Goal: Task Accomplishment & Management: Complete application form

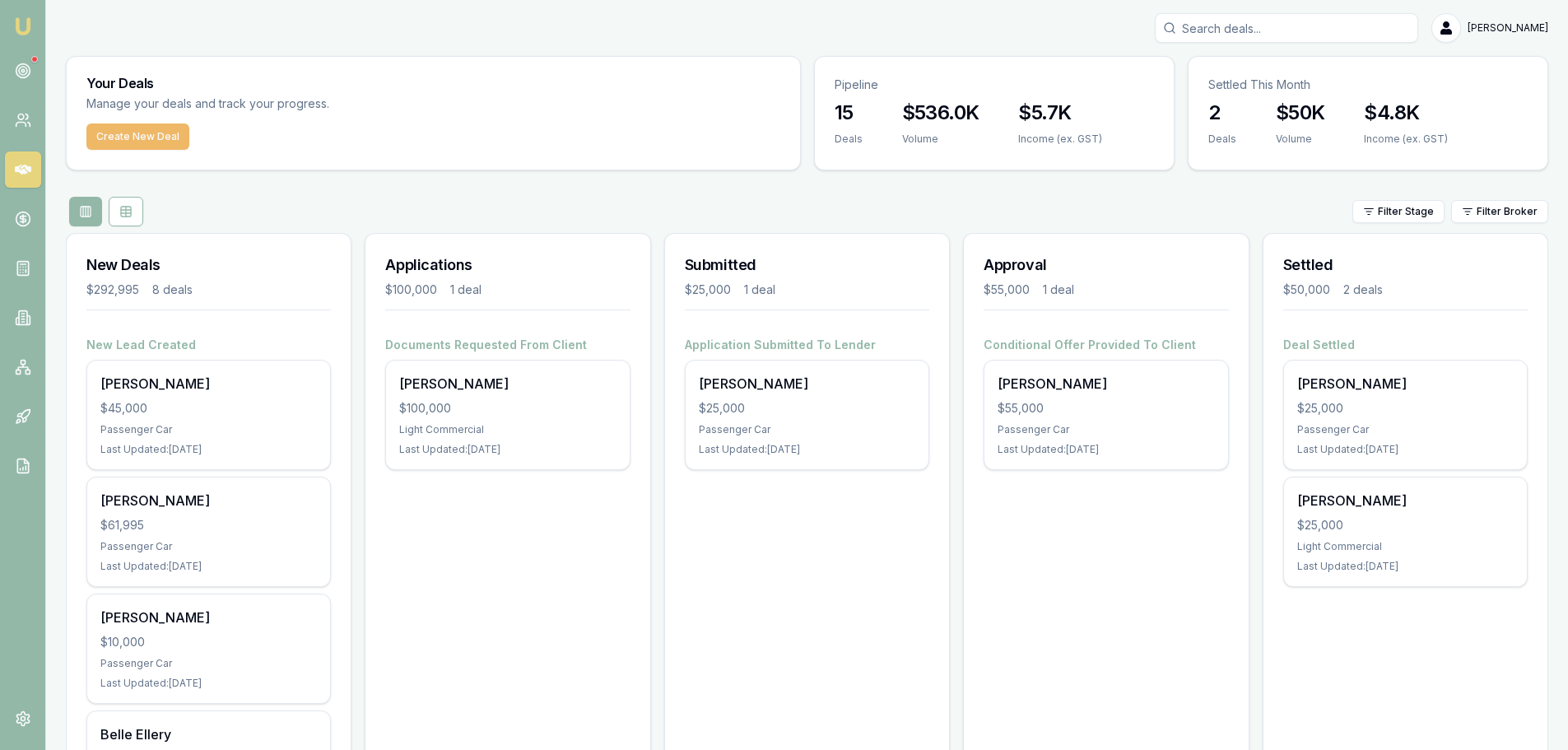
click at [125, 138] on button "Create New Deal" at bounding box center [137, 136] width 103 height 26
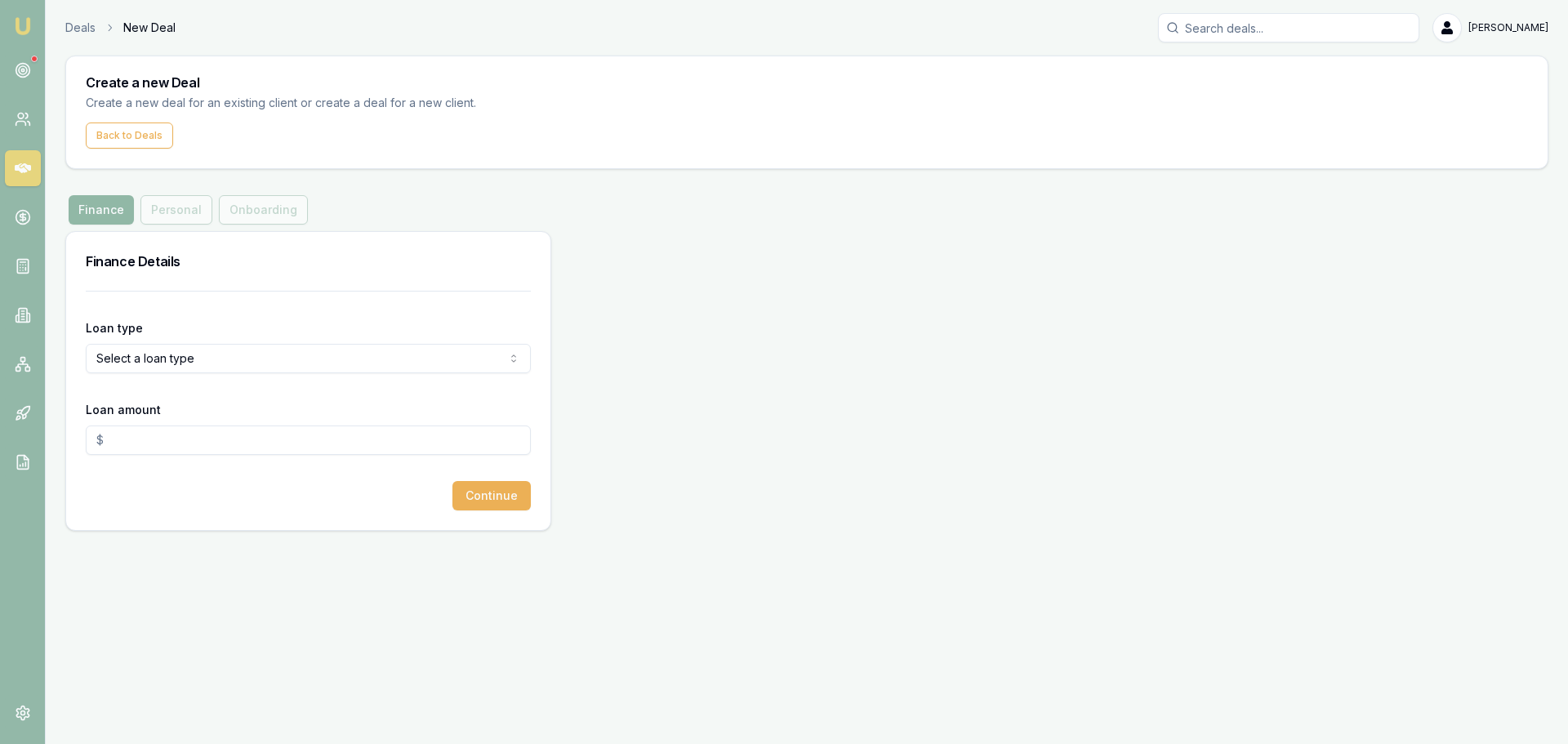
click at [93, 211] on button "Finance" at bounding box center [101, 209] width 65 height 30
click at [116, 372] on html "Emu Broker Deals New Deal [PERSON_NAME] Toggle Menu Create a new Deal Create a …" at bounding box center [784, 372] width 1568 height 744
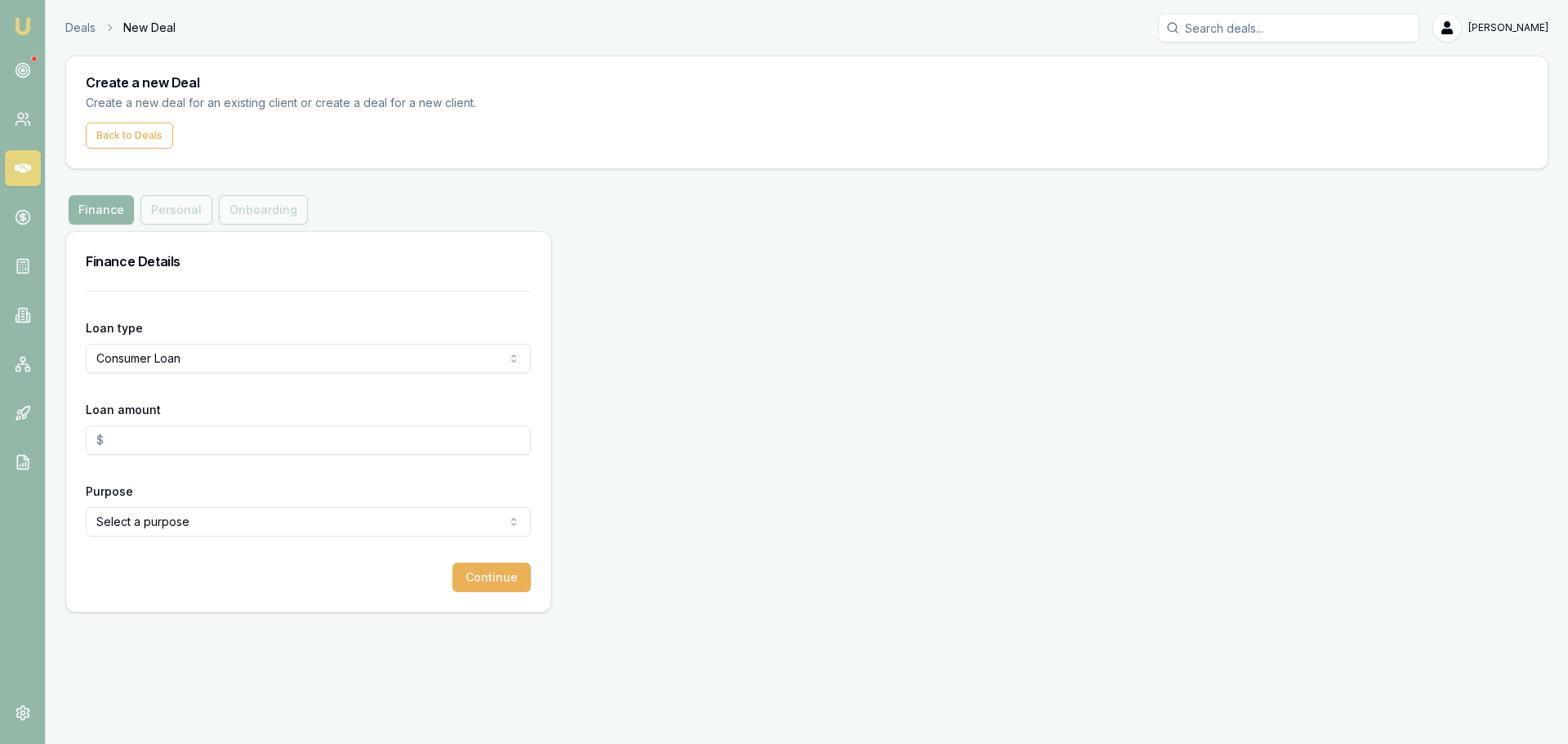
click at [138, 438] on input "Loan amount" at bounding box center [308, 440] width 445 height 30
type input "$10,000.00"
click at [97, 562] on form "Loan type Consumer Loan Consumer Loan Consumer Asset Commercial Loan Commercial…" at bounding box center [308, 441] width 445 height 301
click at [124, 534] on html "Emu Broker Deals New Deal [PERSON_NAME] Toggle Menu Create a new Deal Create a …" at bounding box center [784, 372] width 1568 height 744
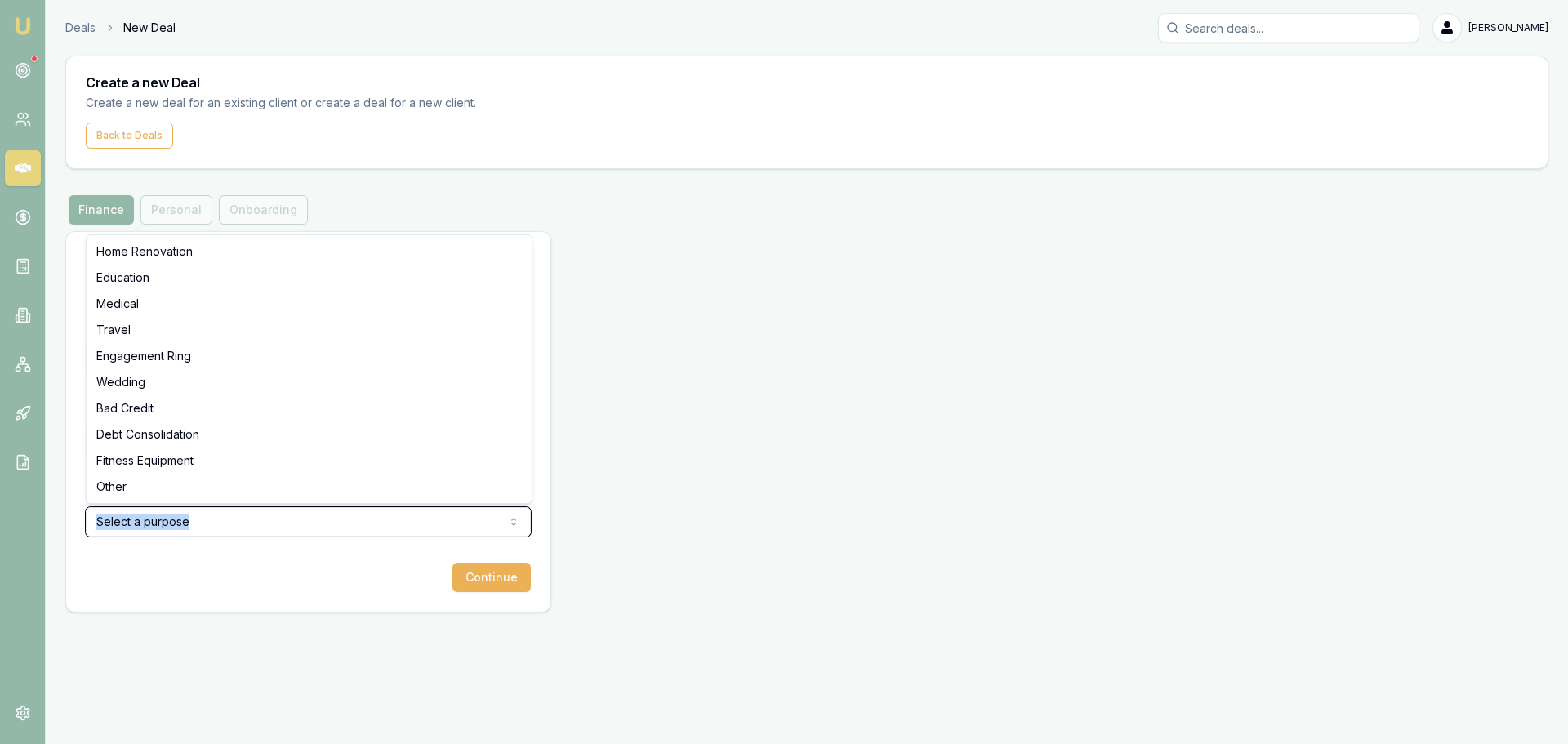
click at [133, 526] on html "Emu Broker Deals New Deal [PERSON_NAME] Toggle Menu Create a new Deal Create a …" at bounding box center [784, 372] width 1568 height 744
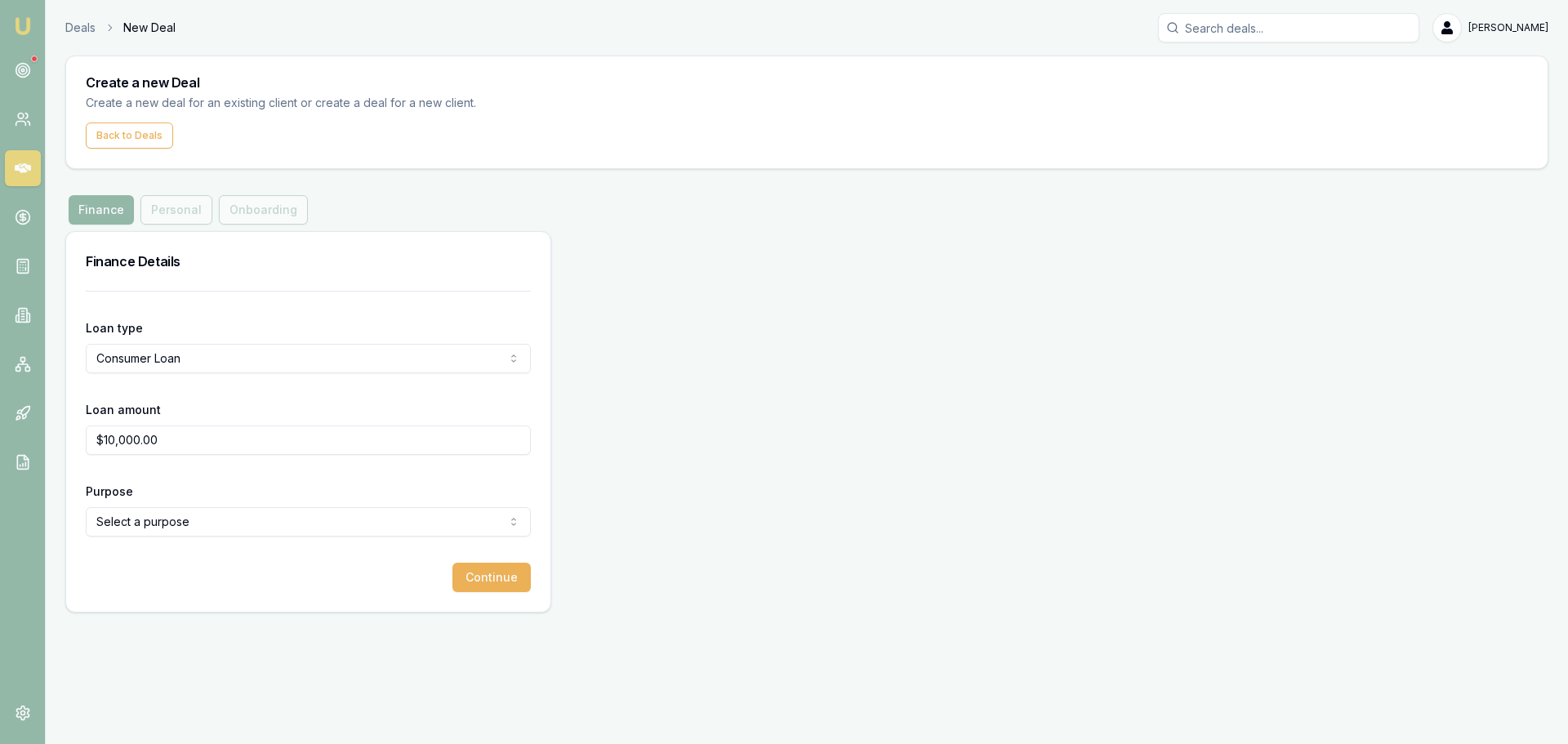
click at [133, 526] on html "Emu Broker Deals New Deal [PERSON_NAME] Toggle Menu Create a new Deal Create a …" at bounding box center [784, 372] width 1568 height 744
select select "TRAVEL"
click at [496, 572] on button "Continue" at bounding box center [492, 577] width 78 height 30
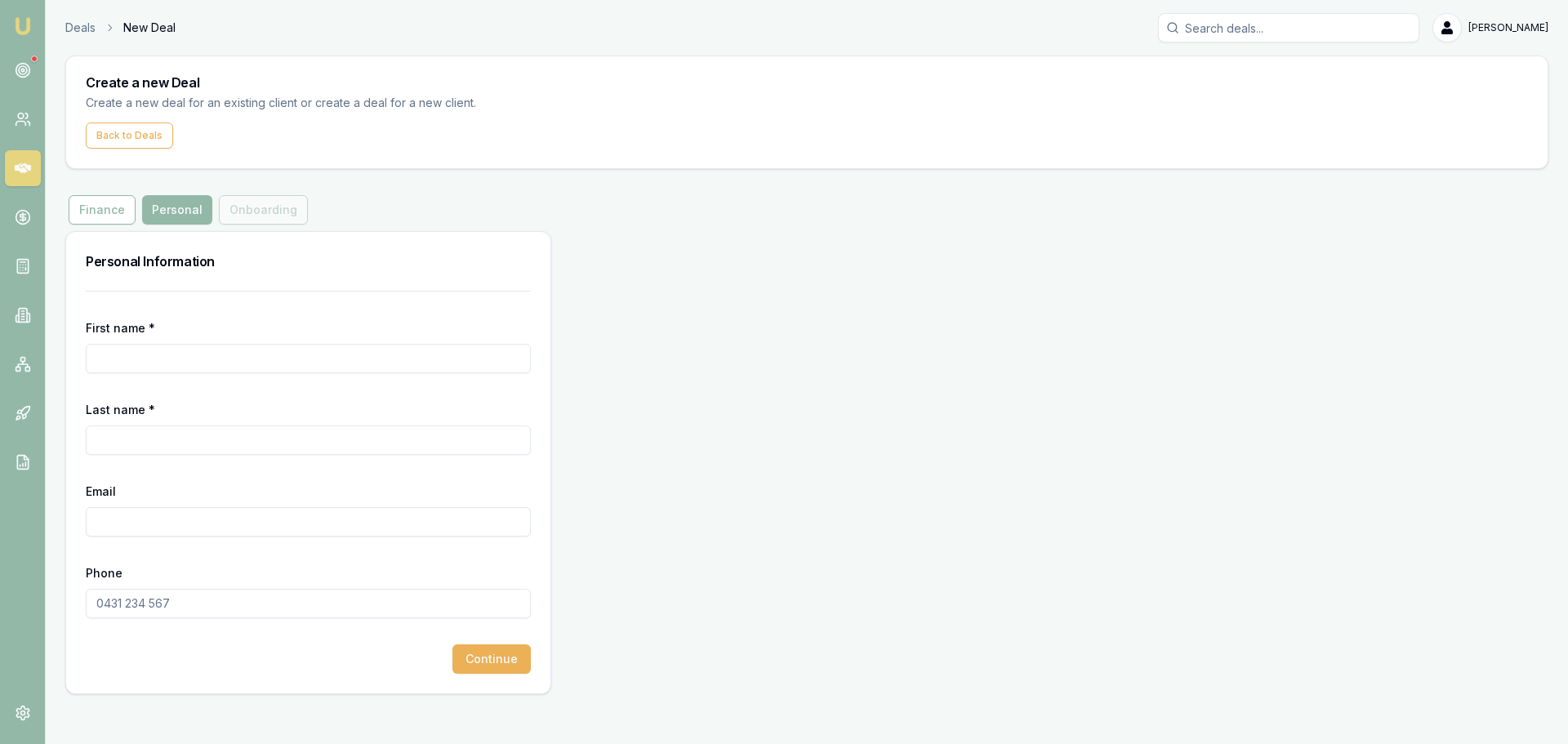
click at [99, 357] on input "First name *" at bounding box center [308, 358] width 445 height 30
click at [104, 361] on input "Pilip" at bounding box center [308, 358] width 445 height 30
click at [199, 355] on input "[PERSON_NAME]" at bounding box center [308, 358] width 445 height 30
type input "[PERSON_NAME]"
click at [120, 444] on input "Last name *" at bounding box center [308, 440] width 445 height 30
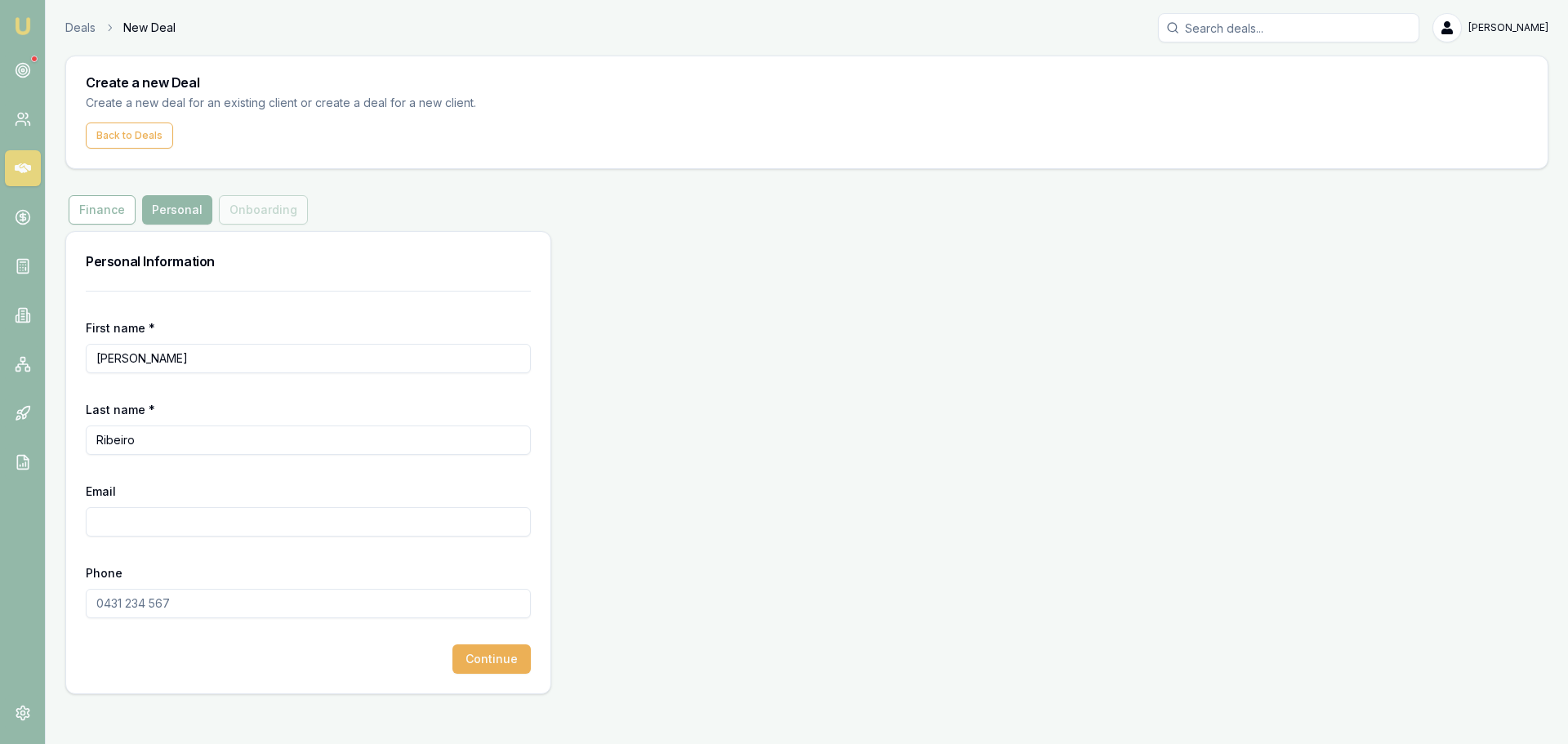
type input "Ribeiro"
click at [117, 527] on input "Email" at bounding box center [308, 521] width 445 height 30
type input "[EMAIL_ADDRESS][DOMAIN_NAME]"
click at [159, 611] on input "Phone" at bounding box center [308, 603] width 445 height 30
type input "0430 464 569"
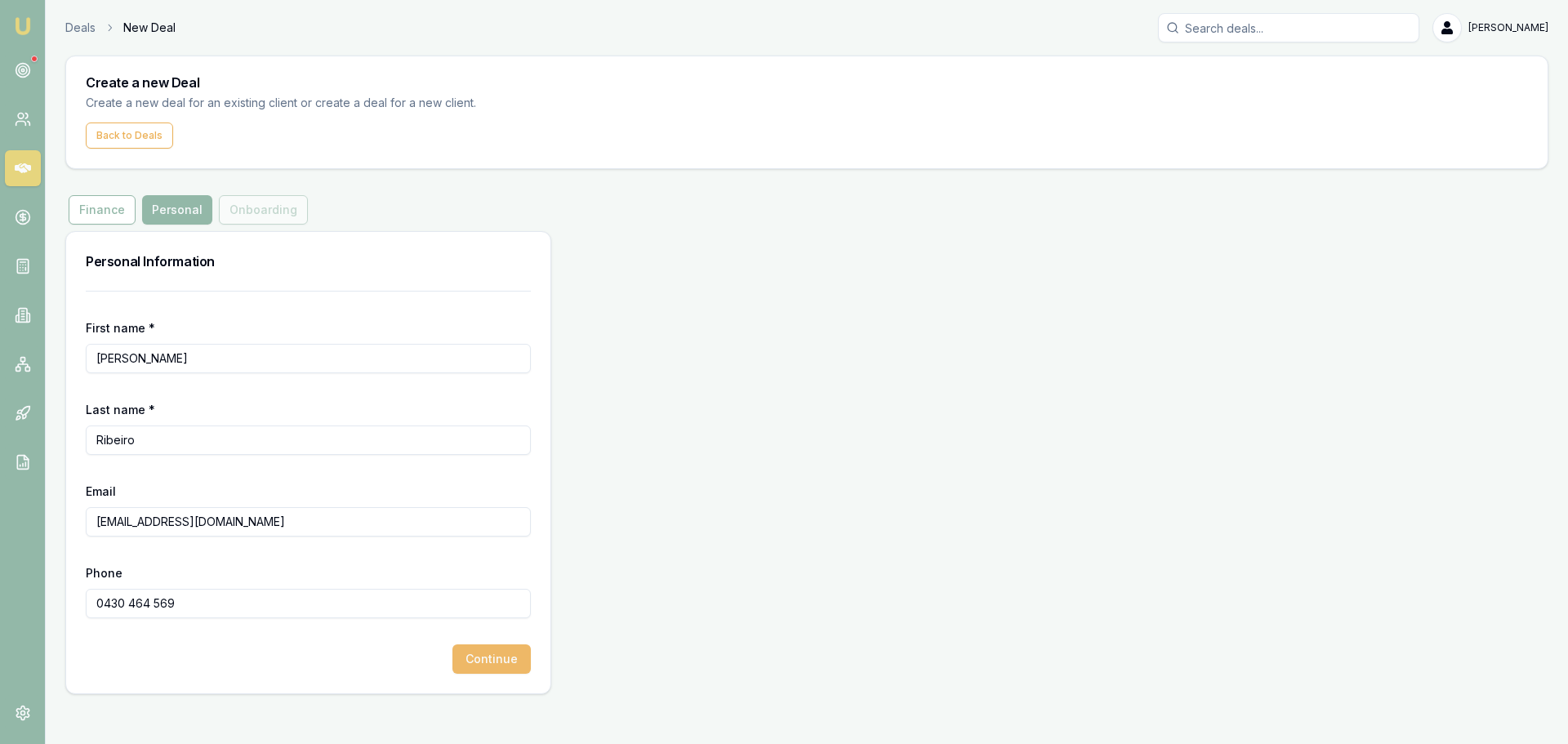
click at [496, 652] on button "Continue" at bounding box center [492, 658] width 78 height 30
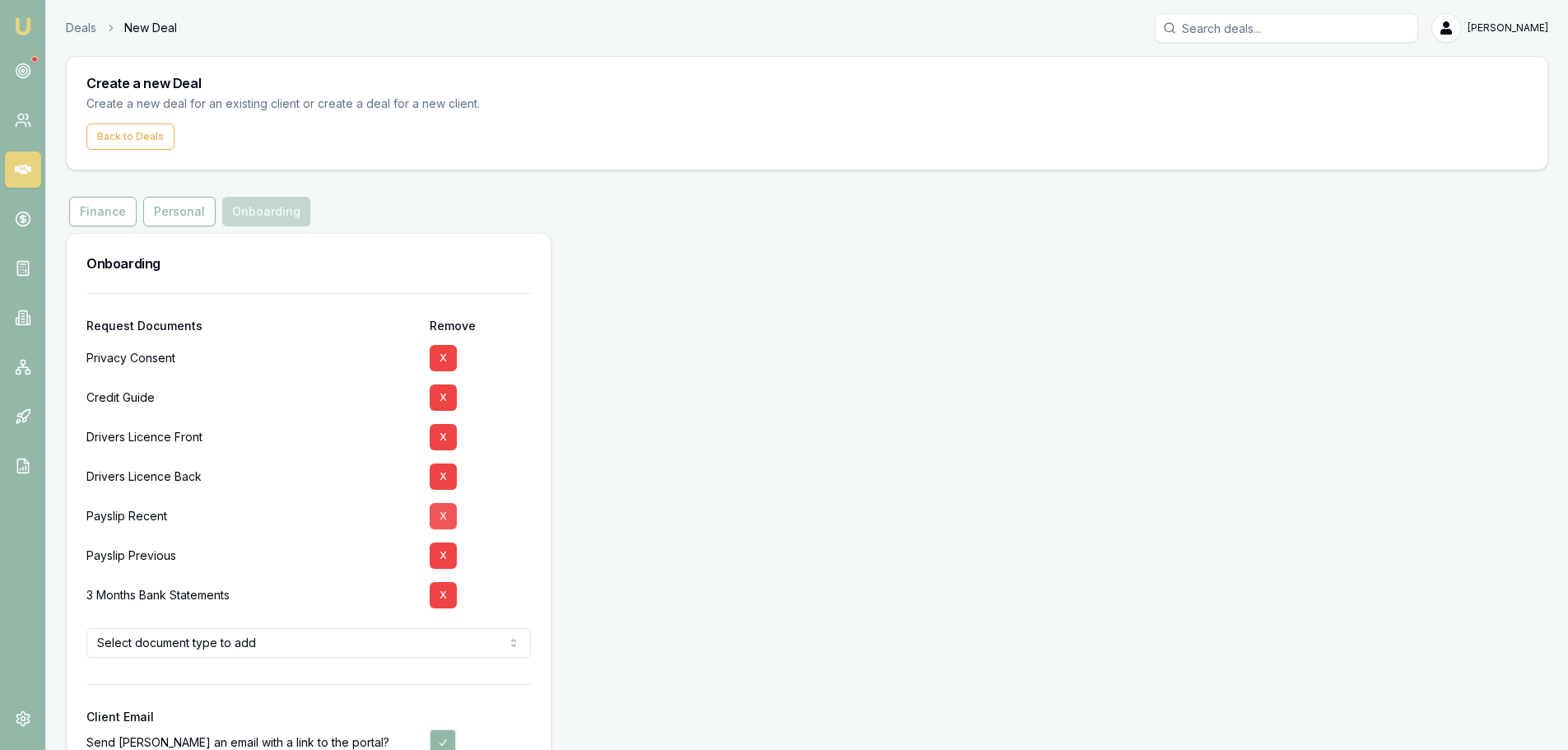
click at [442, 515] on button "X" at bounding box center [444, 515] width 27 height 26
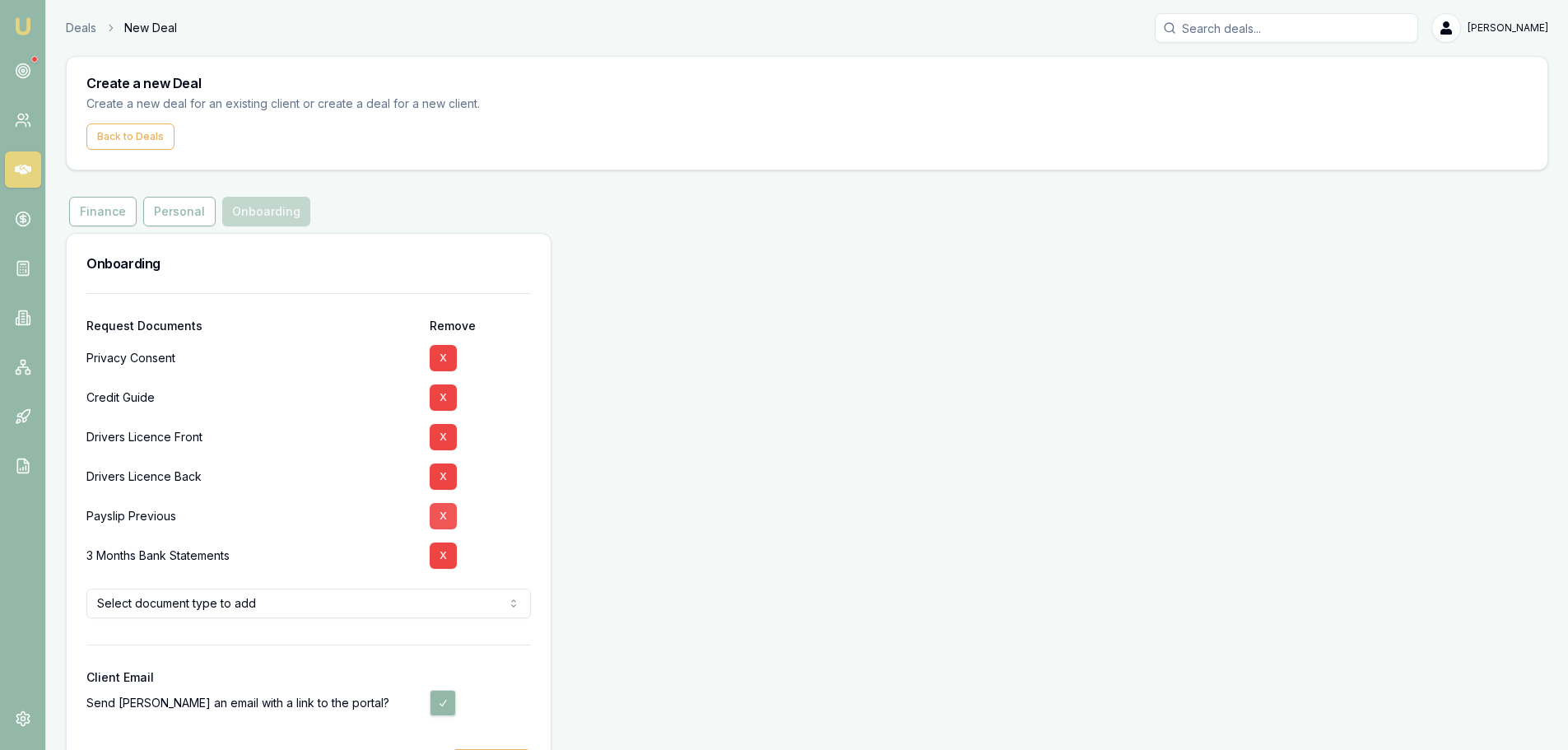
click at [442, 516] on button "X" at bounding box center [444, 515] width 27 height 26
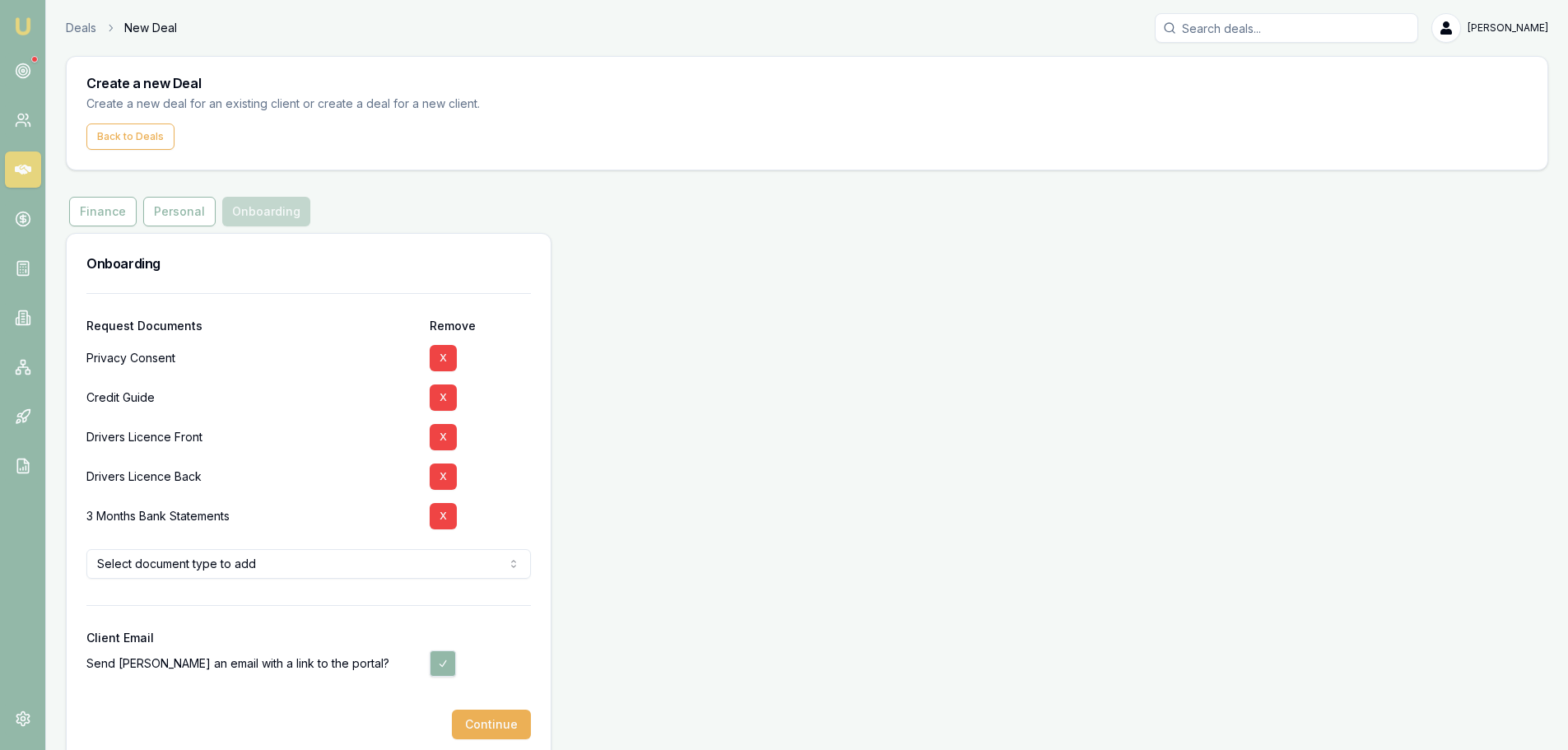
click at [439, 515] on button "X" at bounding box center [444, 515] width 27 height 26
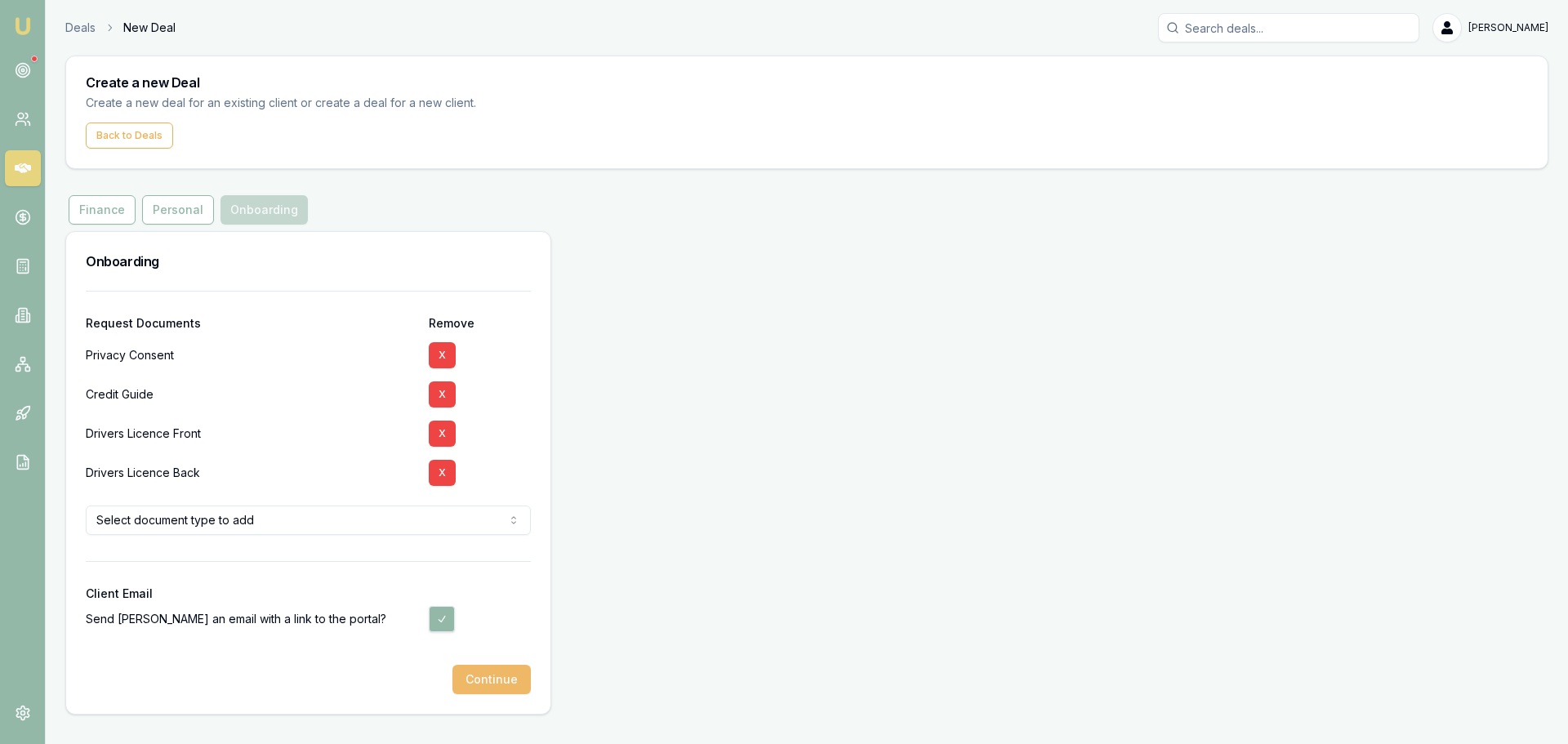
click at [493, 683] on button "Continue" at bounding box center [492, 679] width 78 height 30
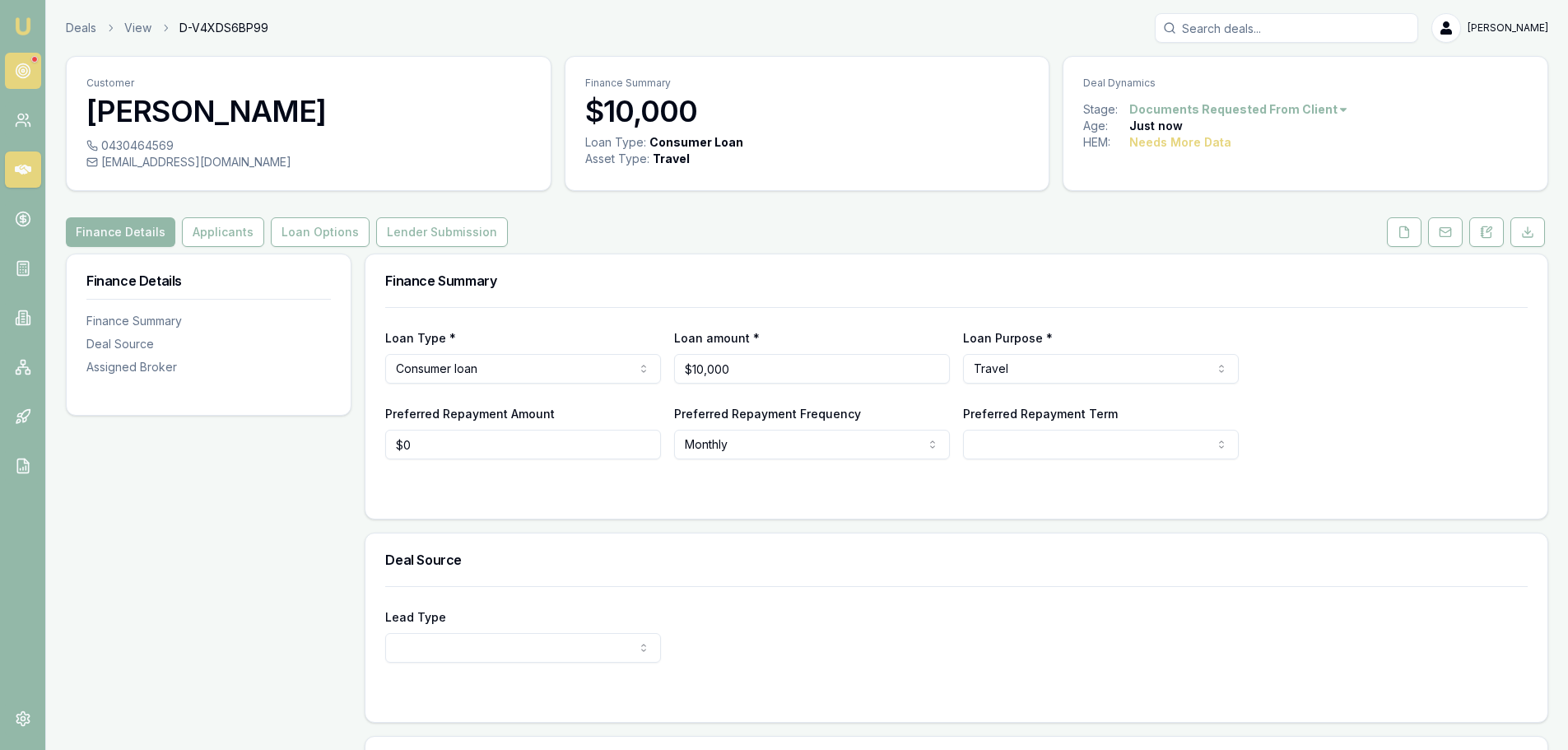
click at [28, 68] on icon at bounding box center [23, 71] width 16 height 16
